Goal: Information Seeking & Learning: Learn about a topic

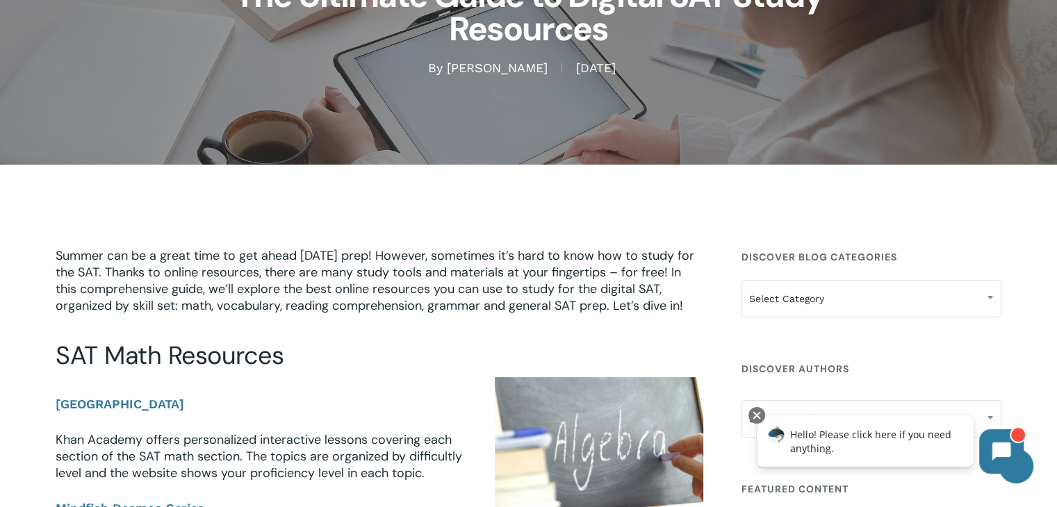
scroll to position [417, 0]
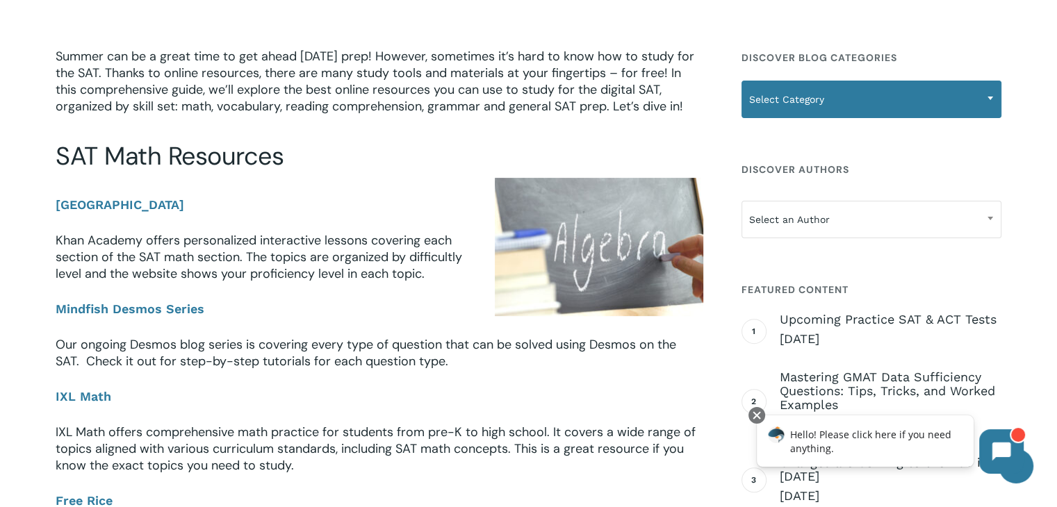
click at [867, 96] on span "Select Category" at bounding box center [871, 99] width 258 height 29
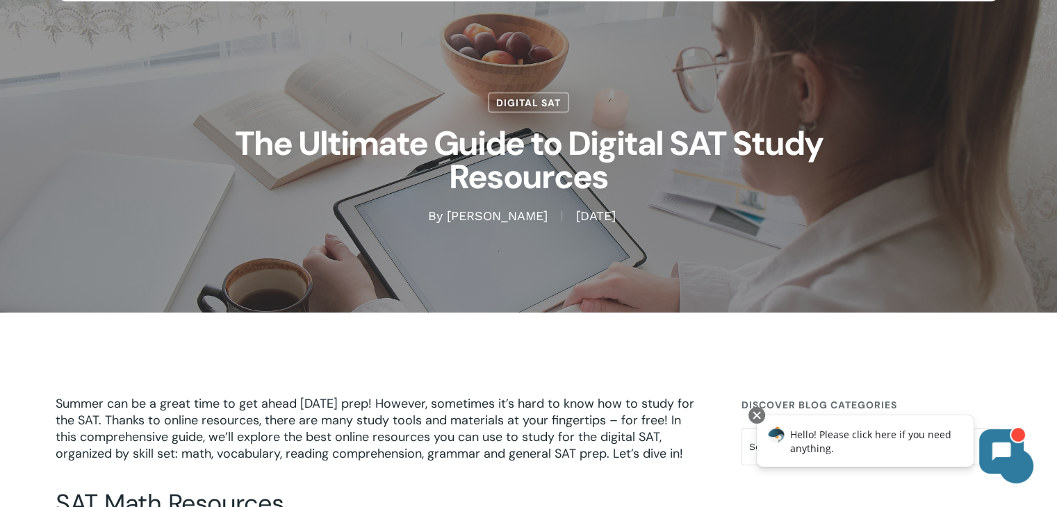
scroll to position [0, 0]
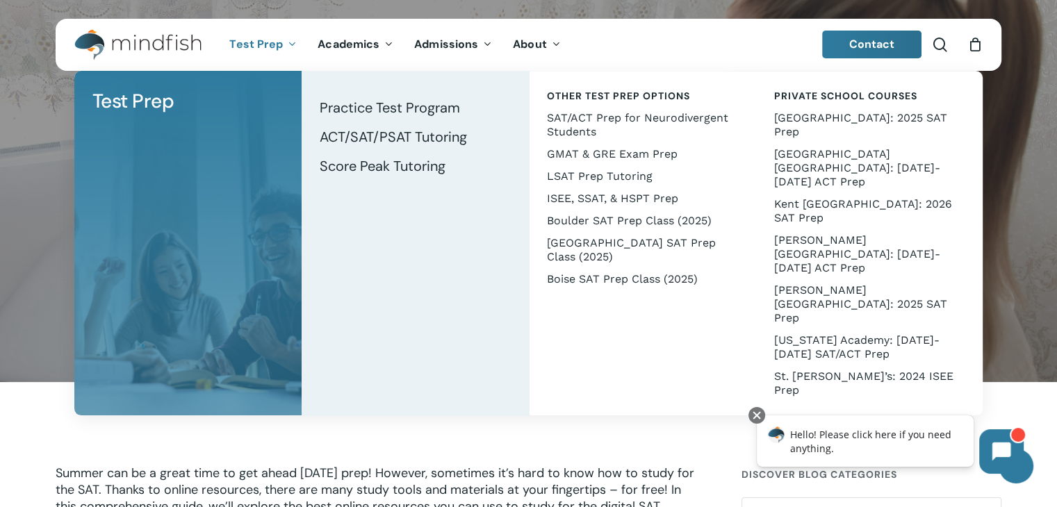
click at [279, 45] on span "Test Prep" at bounding box center [255, 44] width 53 height 15
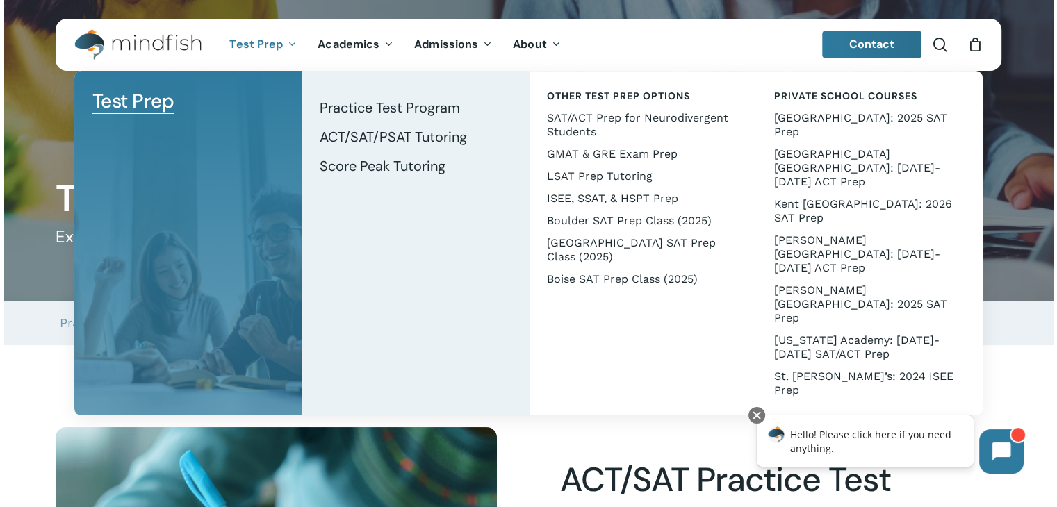
click at [260, 42] on span "Test Prep" at bounding box center [255, 44] width 53 height 15
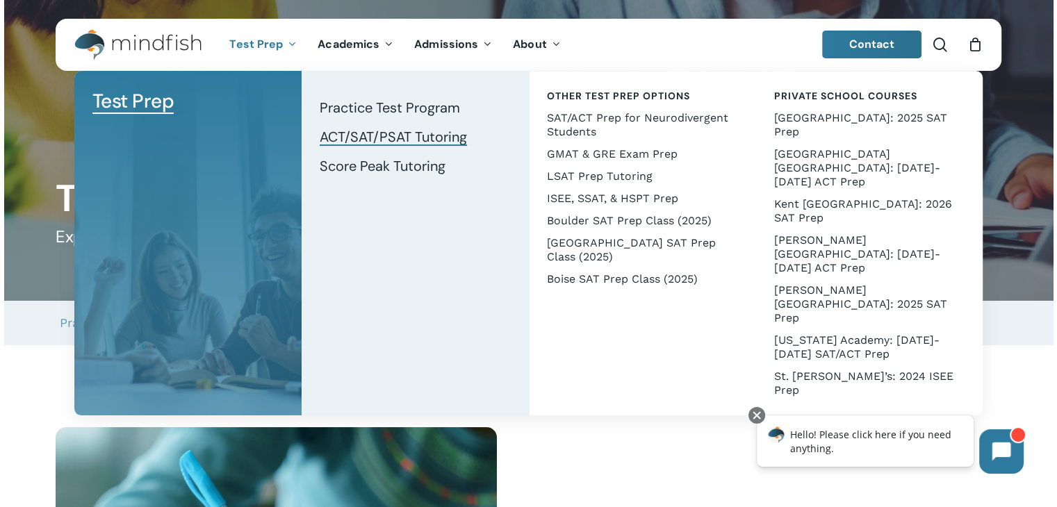
click at [403, 135] on span "ACT/SAT/PSAT Tutoring" at bounding box center [393, 137] width 147 height 18
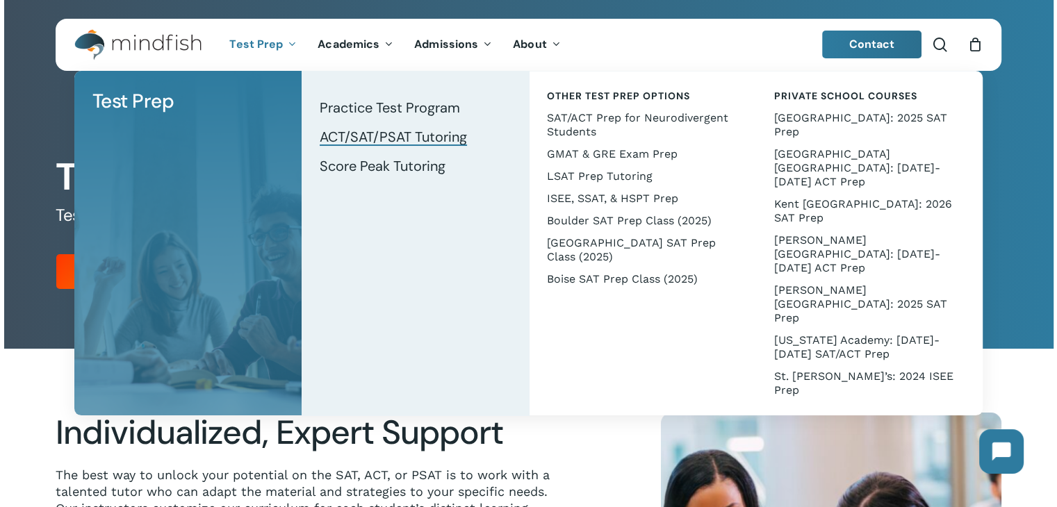
click at [283, 44] on link "Test Prep" at bounding box center [263, 45] width 88 height 12
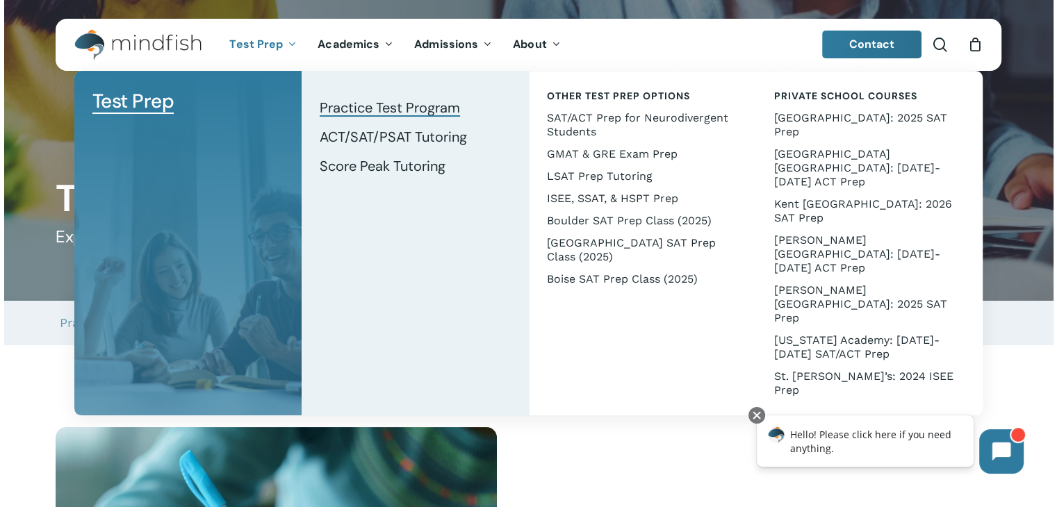
click at [340, 106] on span "Practice Test Program" at bounding box center [390, 108] width 140 height 18
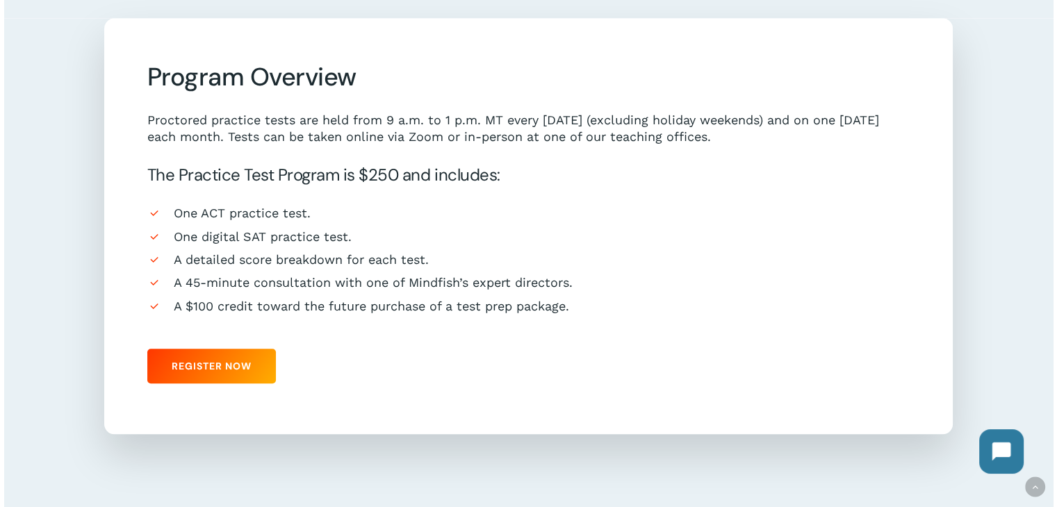
scroll to position [1181, 0]
